Goal: Complete application form: Complete application form

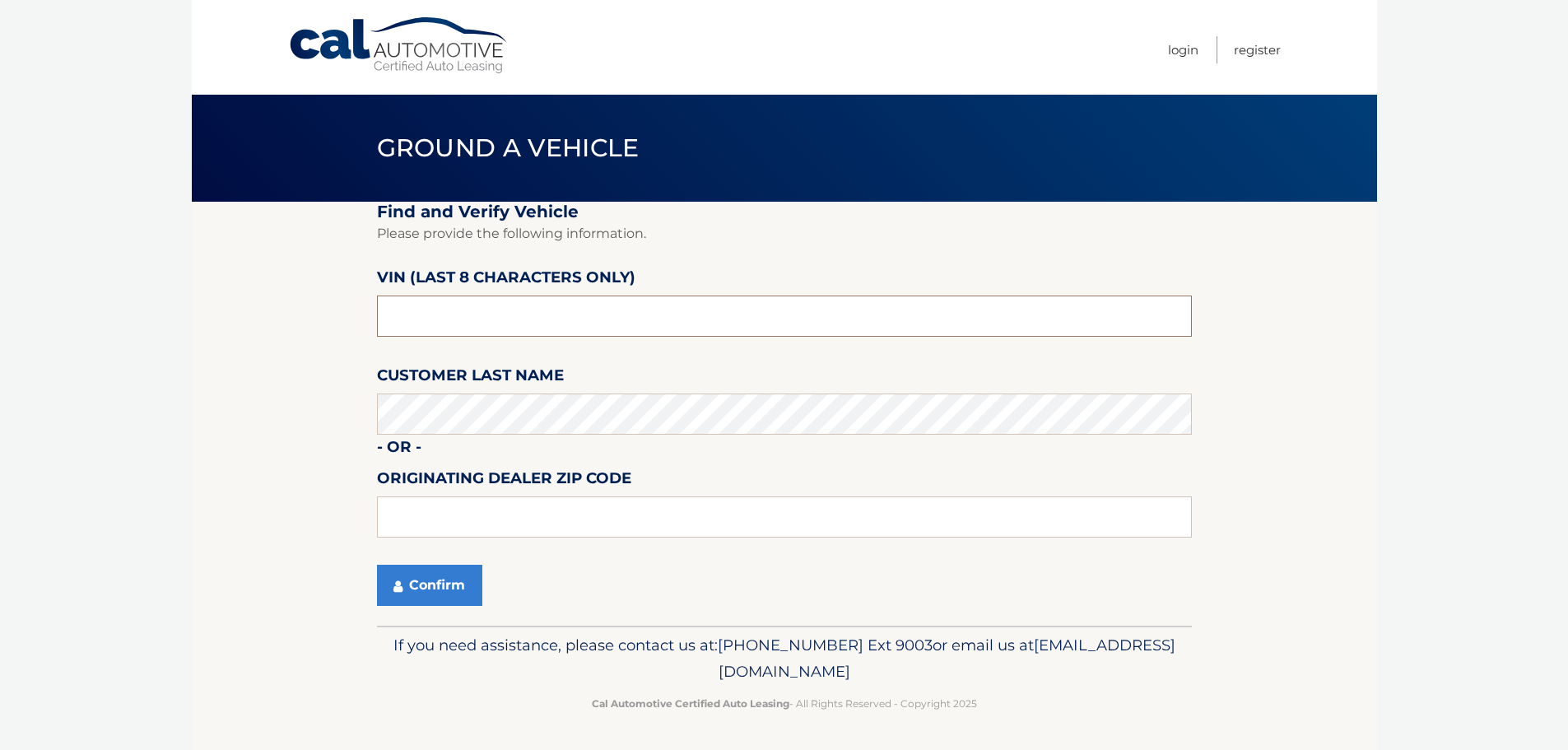
click at [557, 319] on input "text" at bounding box center [784, 315] width 815 height 41
type input "PM303708"
click at [442, 591] on button "Confirm" at bounding box center [429, 584] width 105 height 41
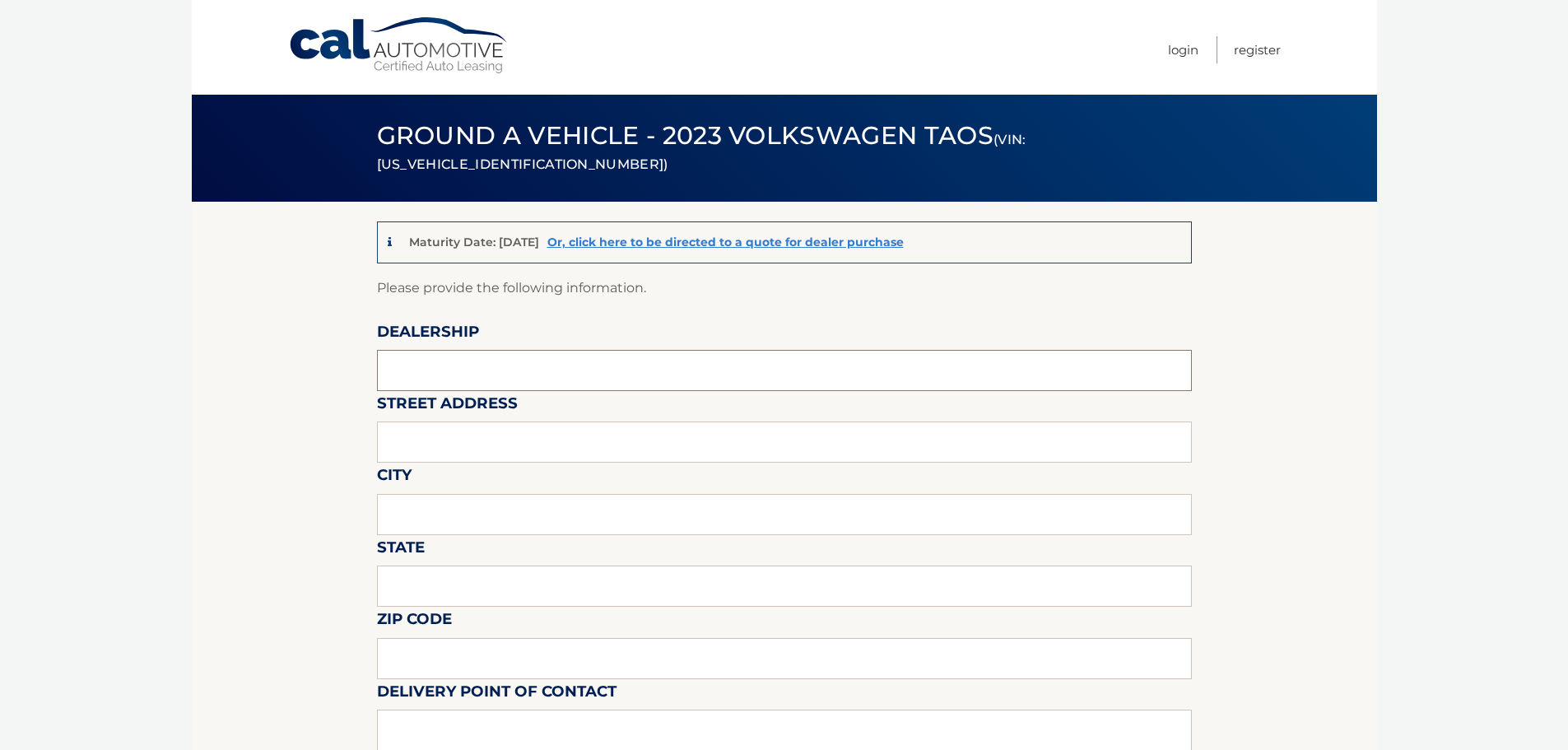
click at [490, 371] on input "text" at bounding box center [784, 369] width 815 height 41
type input "[PERSON_NAME] VOLVO CARS COCONUT CREEK"
type input "[STREET_ADDRESS]"
type input "[GEOGRAPHIC_DATA]"
type input "FL"
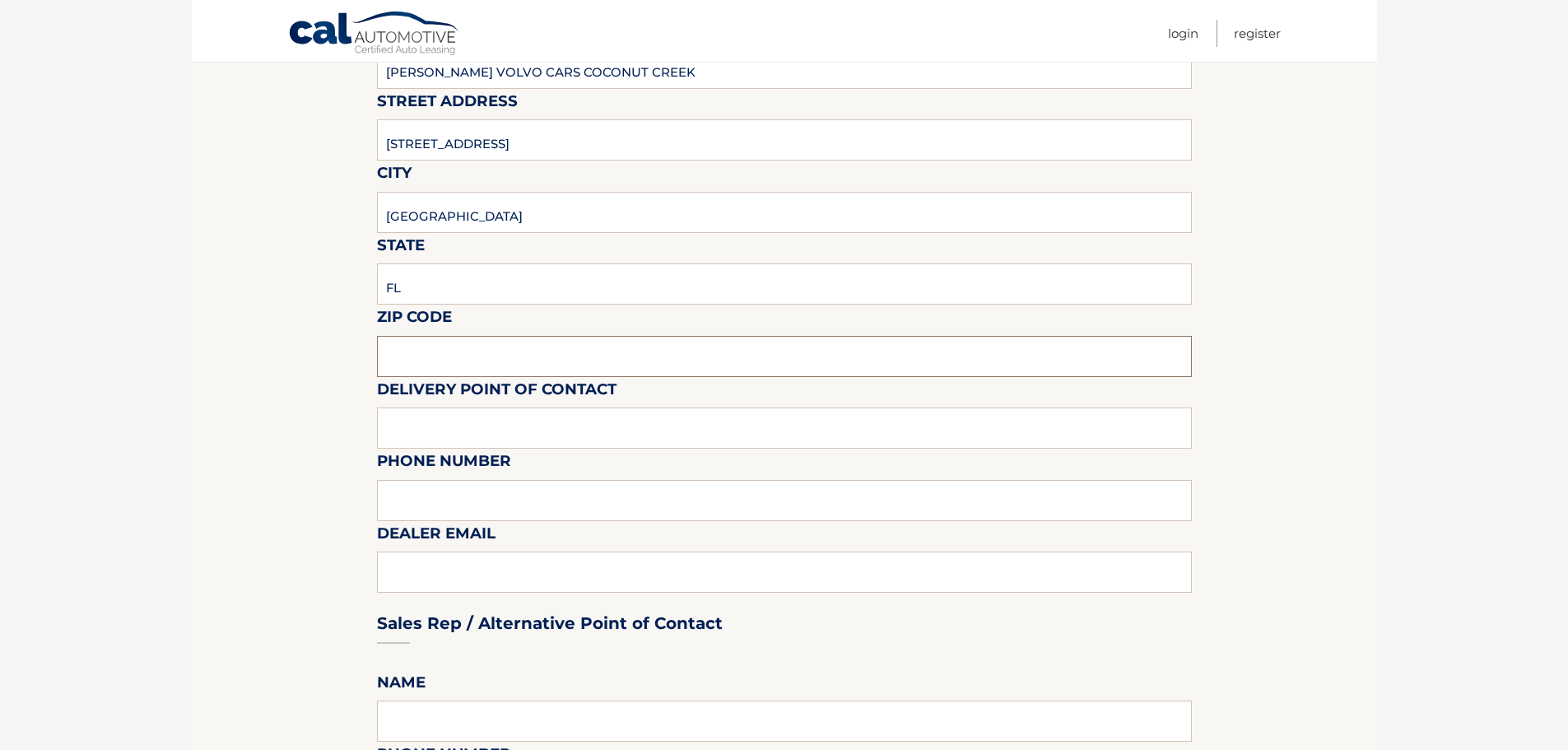
scroll to position [330, 0]
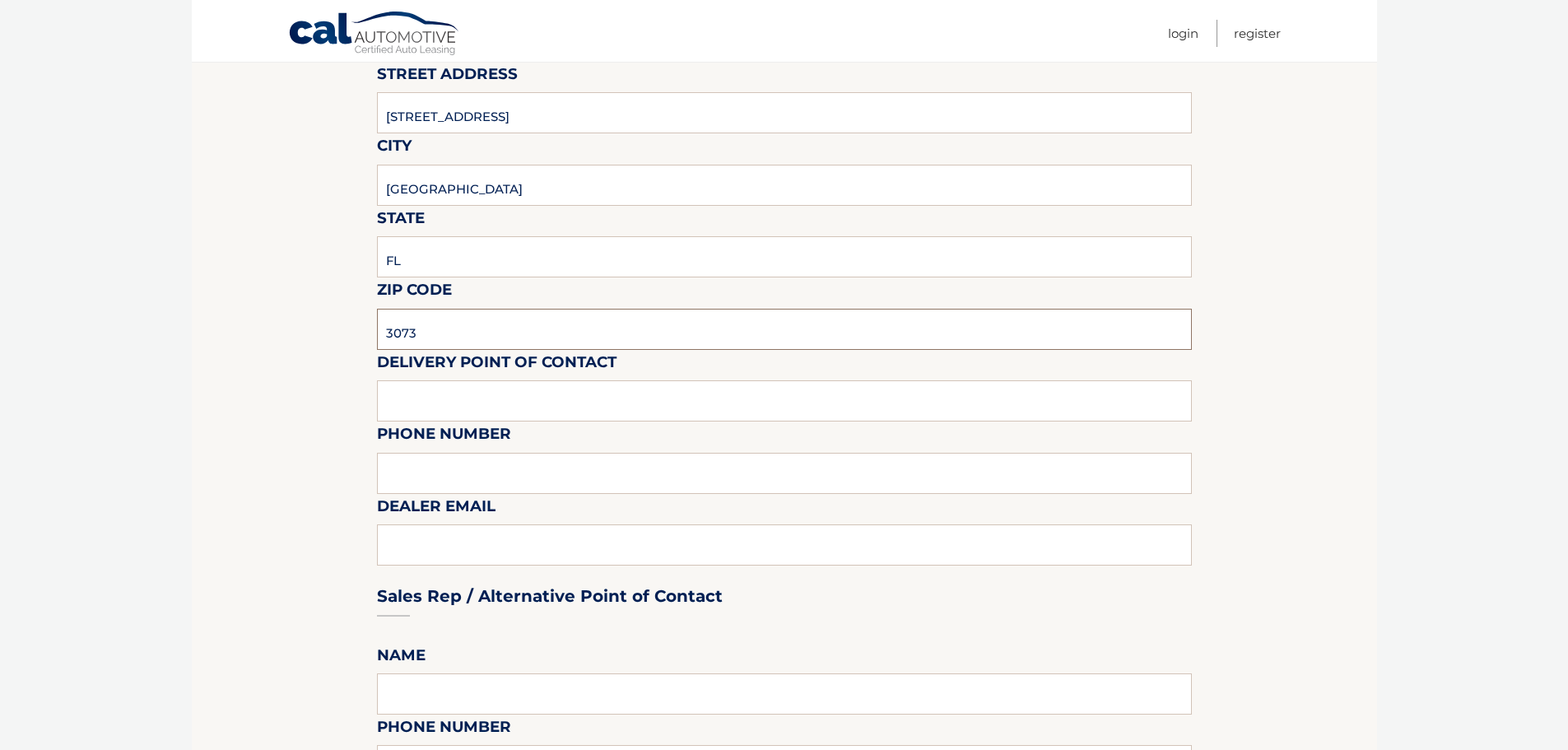
click at [450, 333] on input "3073" at bounding box center [784, 329] width 815 height 41
type input "33073"
type input "VOLVO SALES FRONT DESK"
type input "9545903760"
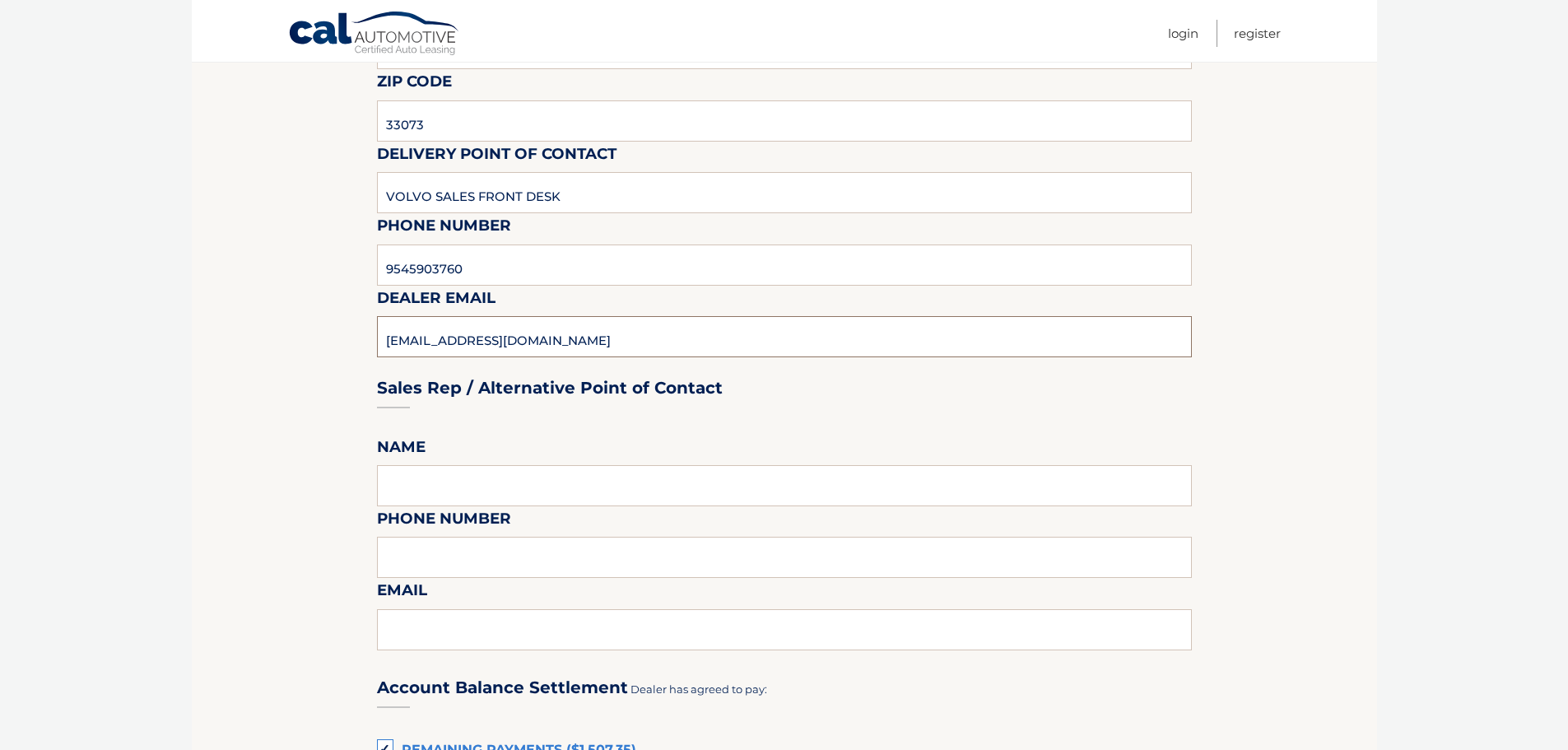
scroll to position [823, 0]
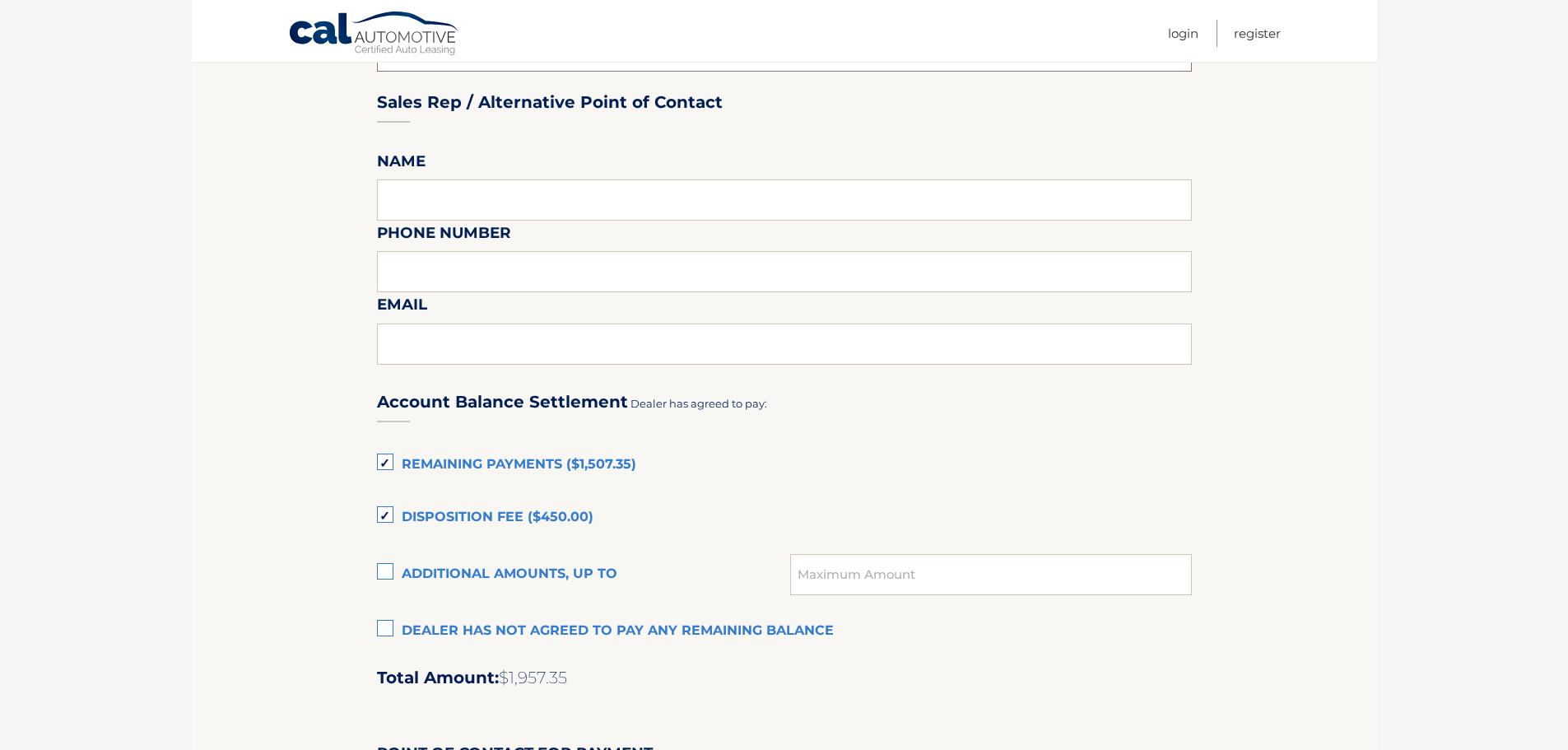
type input "[EMAIL_ADDRESS][DOMAIN_NAME]"
click at [380, 513] on label "Disposition Fee ($450.00)" at bounding box center [784, 517] width 815 height 33
click at [0, 0] on input "Disposition Fee ($450.00)" at bounding box center [0, 0] width 0 height 0
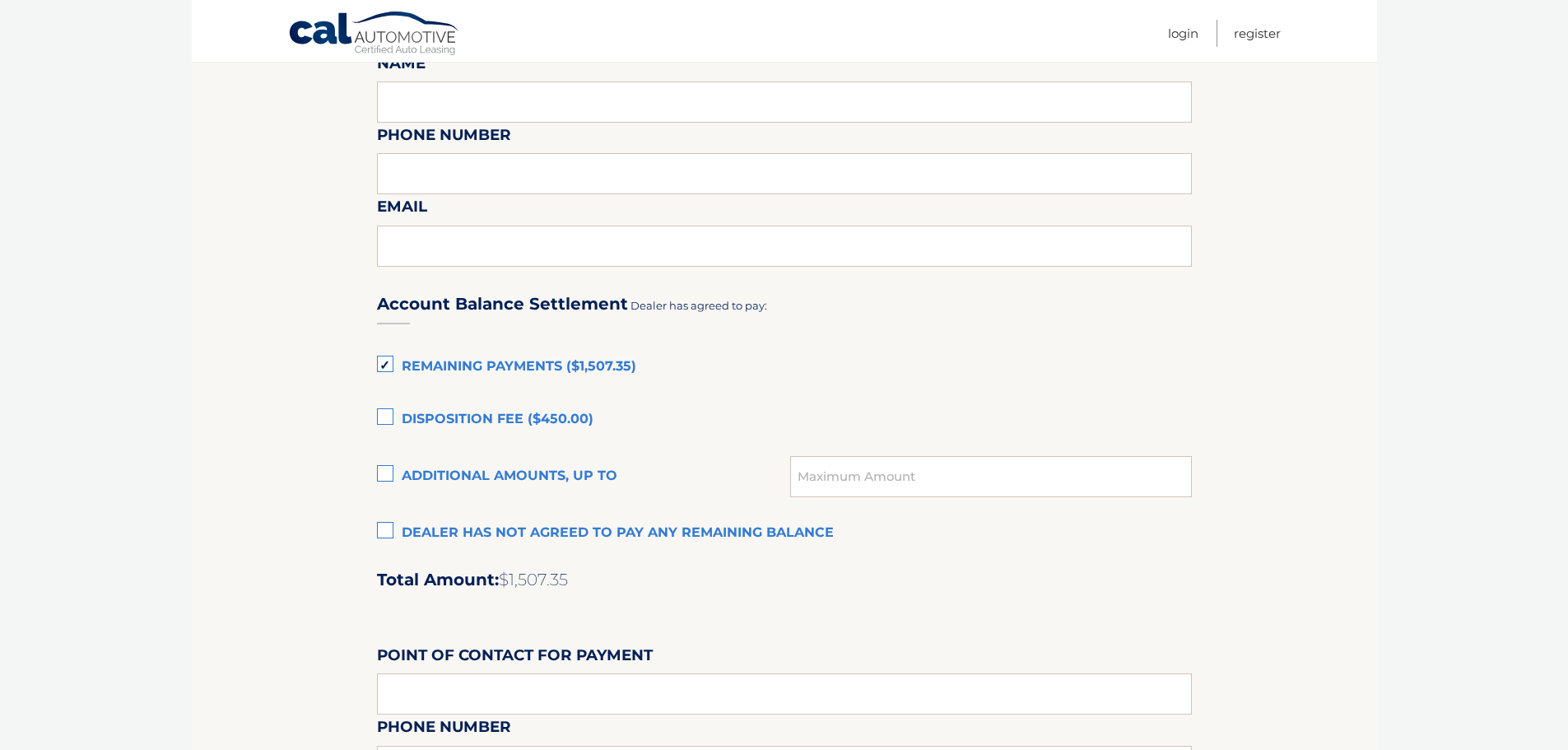
scroll to position [1070, 0]
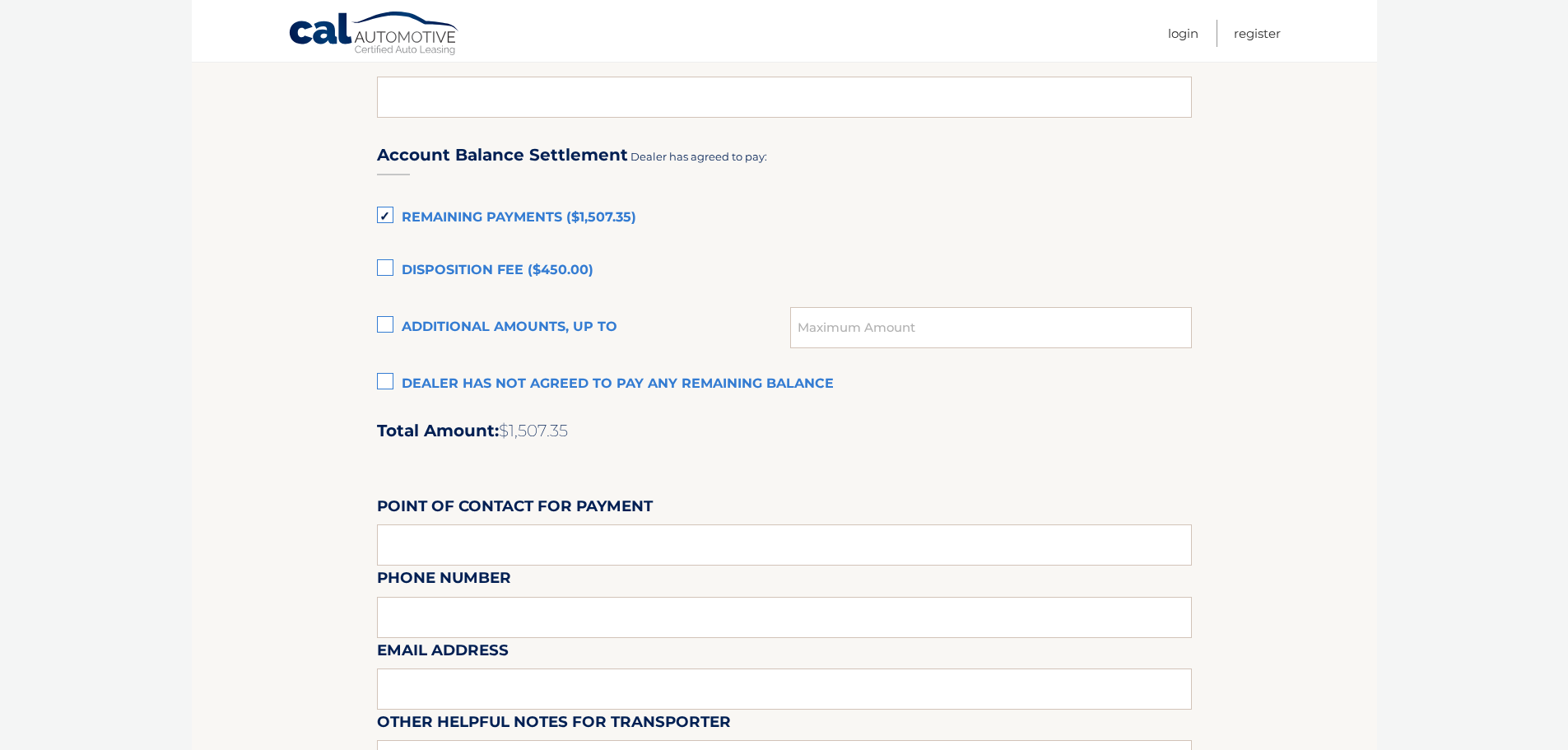
click at [381, 323] on label "Additional amounts, up to" at bounding box center [583, 328] width 414 height 33
click at [0, 0] on input "Additional amounts, up to" at bounding box center [0, 0] width 0 height 0
click at [855, 318] on input "text" at bounding box center [989, 327] width 401 height 41
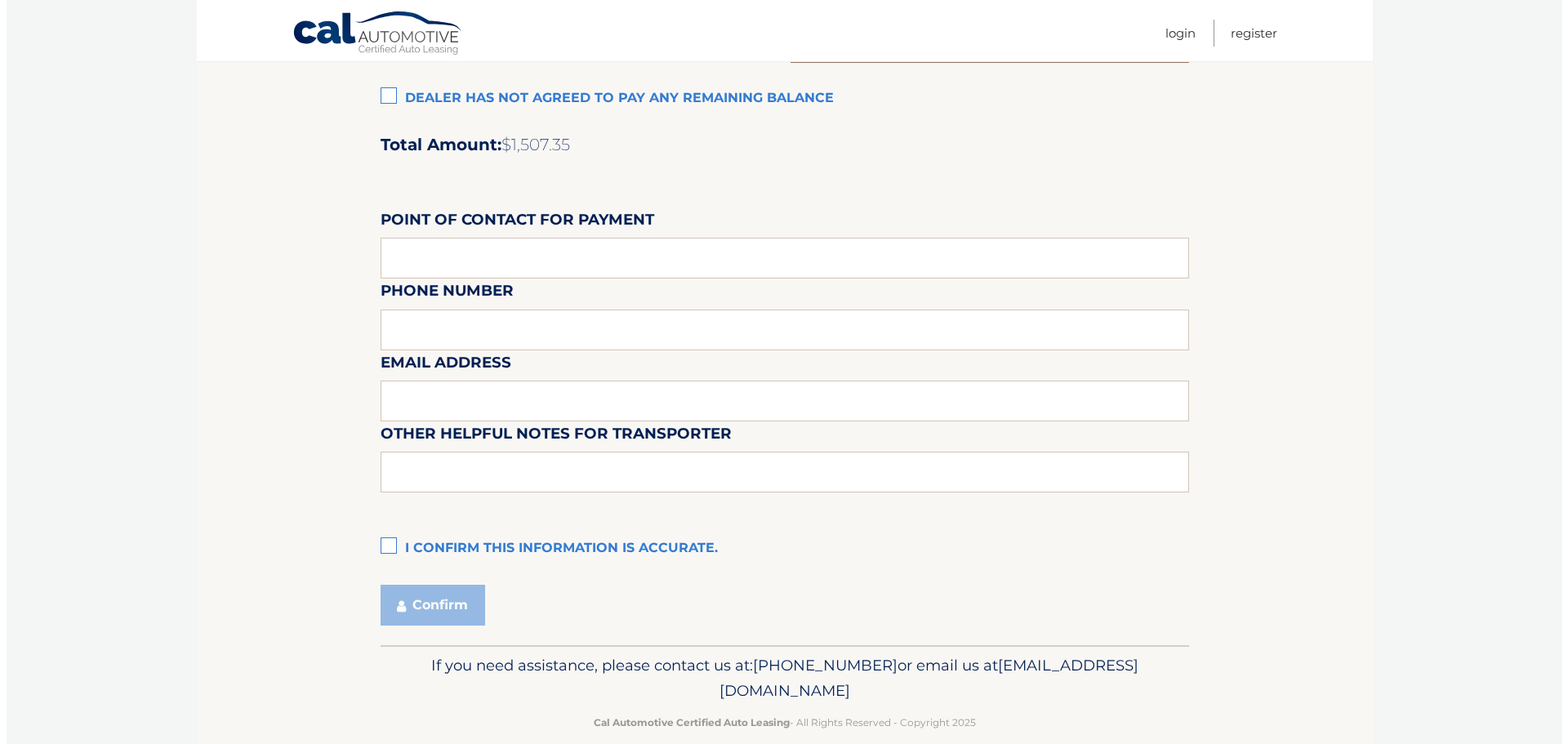
scroll to position [1370, 0]
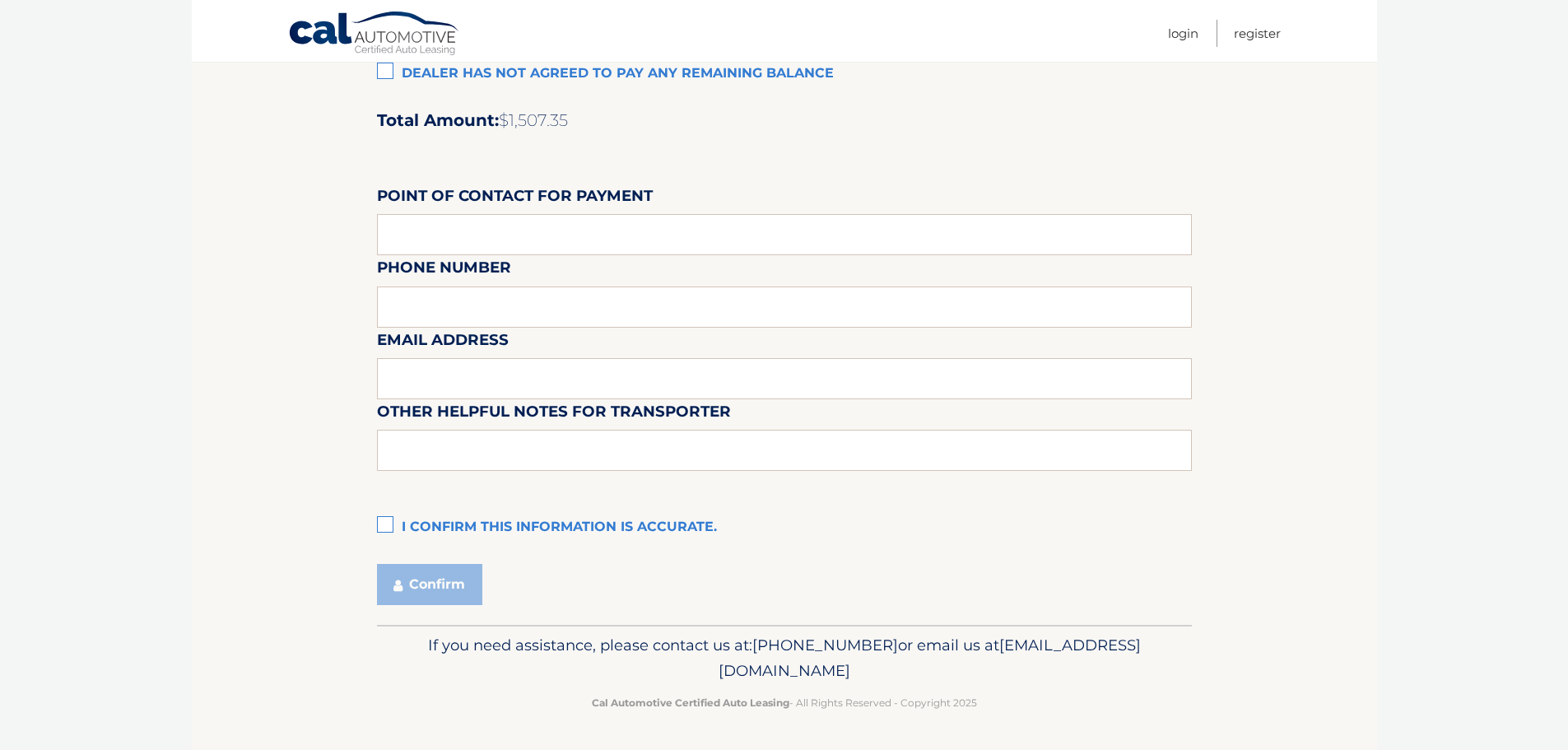
type input "226.69"
click at [387, 529] on label "I confirm this information is accurate." at bounding box center [784, 527] width 815 height 33
click at [0, 0] on input "I confirm this information is accurate." at bounding box center [0, 0] width 0 height 0
click at [430, 588] on button "Confirm" at bounding box center [429, 583] width 105 height 41
